Goal: Check status: Check status

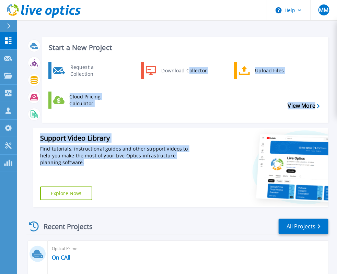
drag, startPoint x: 0, startPoint y: 0, endPoint x: 162, endPoint y: 166, distance: 232.4
click at [162, 166] on div "Start a New Project Request a Collection Download Collector Upload Files Cloud …" at bounding box center [177, 122] width 302 height 181
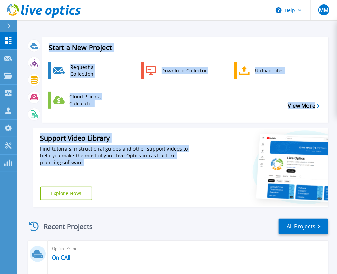
click at [171, 146] on div "Find tutorials, instructional guides and other support videos to help you make …" at bounding box center [116, 156] width 152 height 21
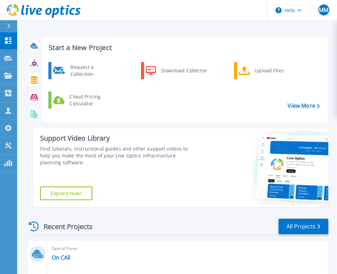
click at [273, 227] on div "Recent Projects All Projects" at bounding box center [177, 226] width 302 height 17
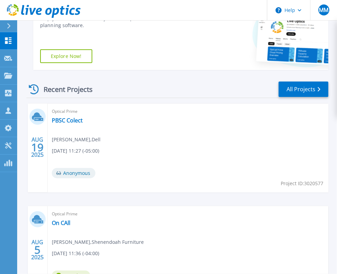
scroll to position [140, 0]
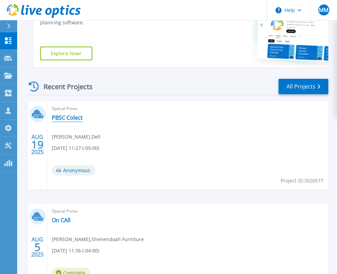
click at [65, 118] on link "PBSC Colect" at bounding box center [67, 117] width 31 height 7
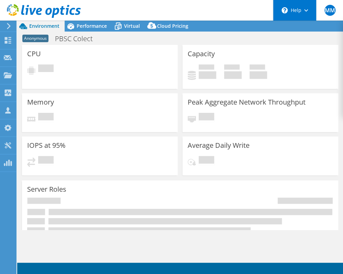
select select "USD"
